Goal: Transaction & Acquisition: Purchase product/service

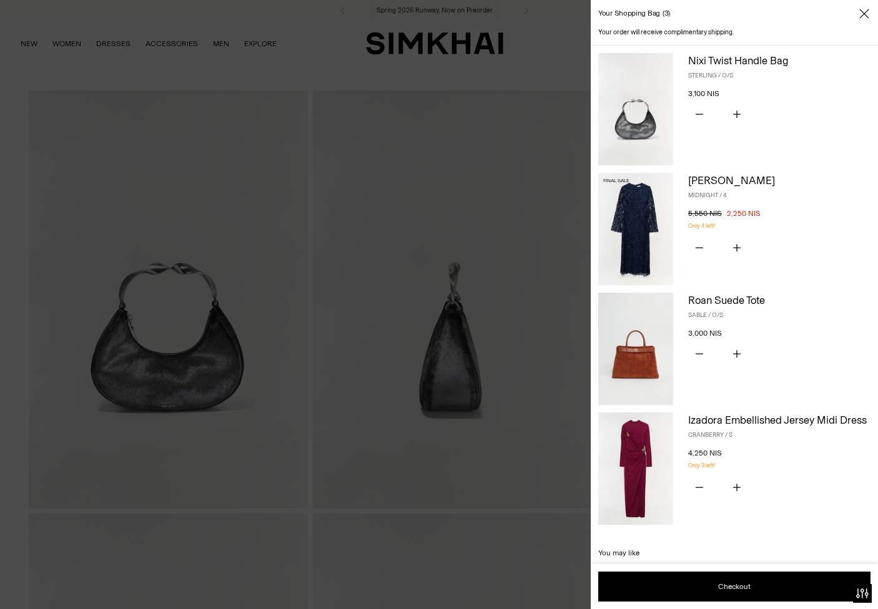
scroll to position [140, 0]
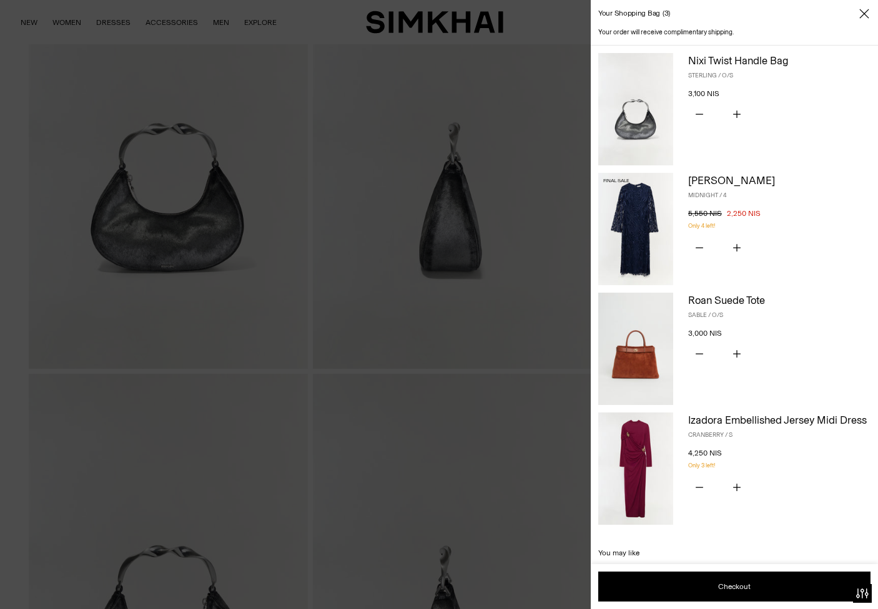
click at [641, 132] on img at bounding box center [635, 109] width 75 height 112
click at [636, 354] on img at bounding box center [635, 349] width 75 height 112
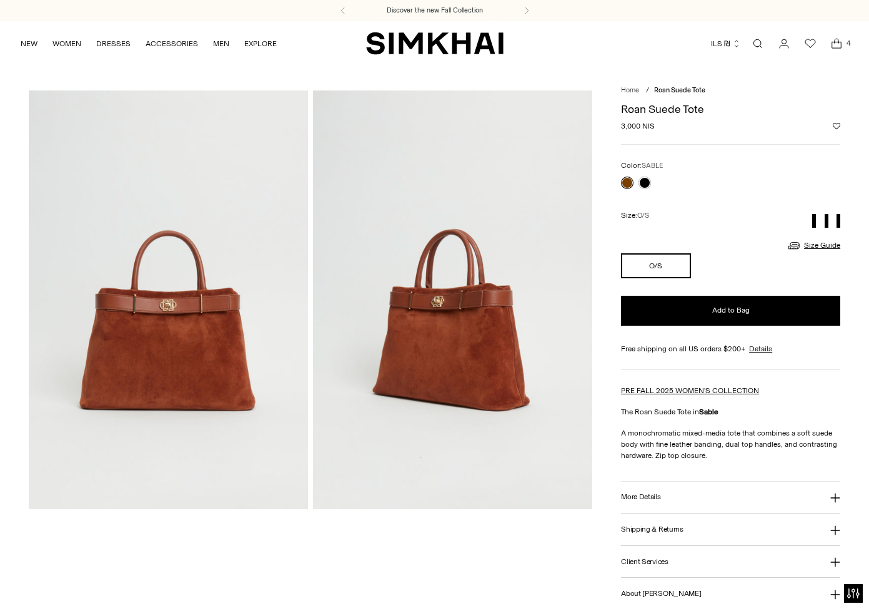
click at [215, 336] on img at bounding box center [168, 300] width 279 height 419
